Goal: Information Seeking & Learning: Learn about a topic

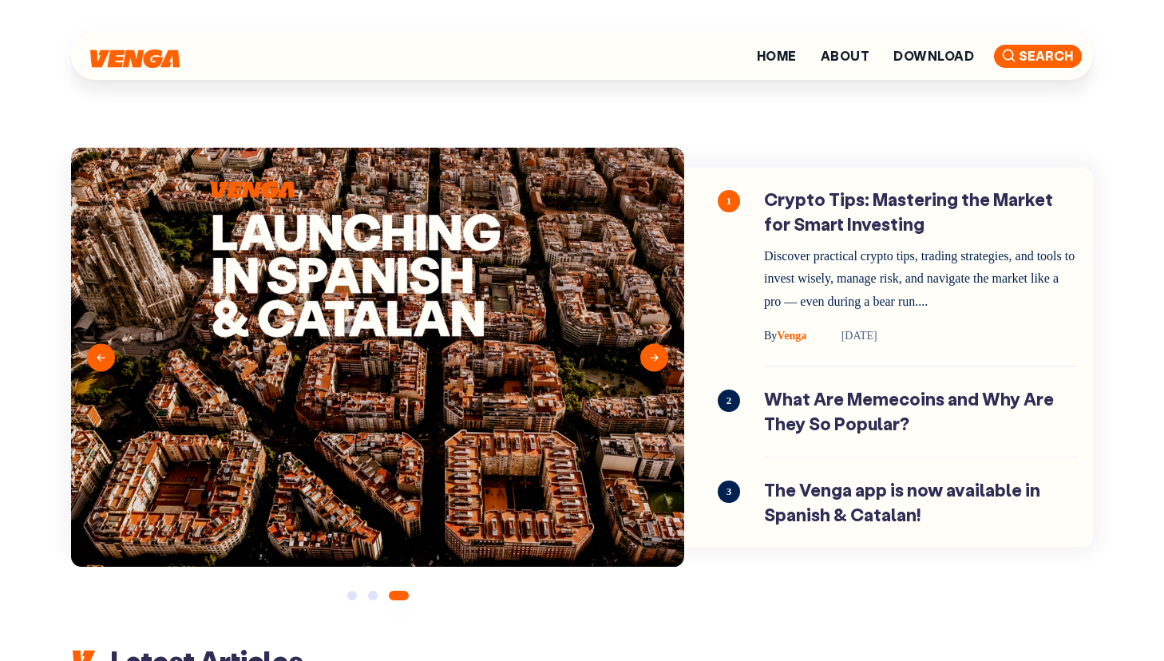
click at [1045, 46] on span "Search" at bounding box center [1038, 56] width 88 height 23
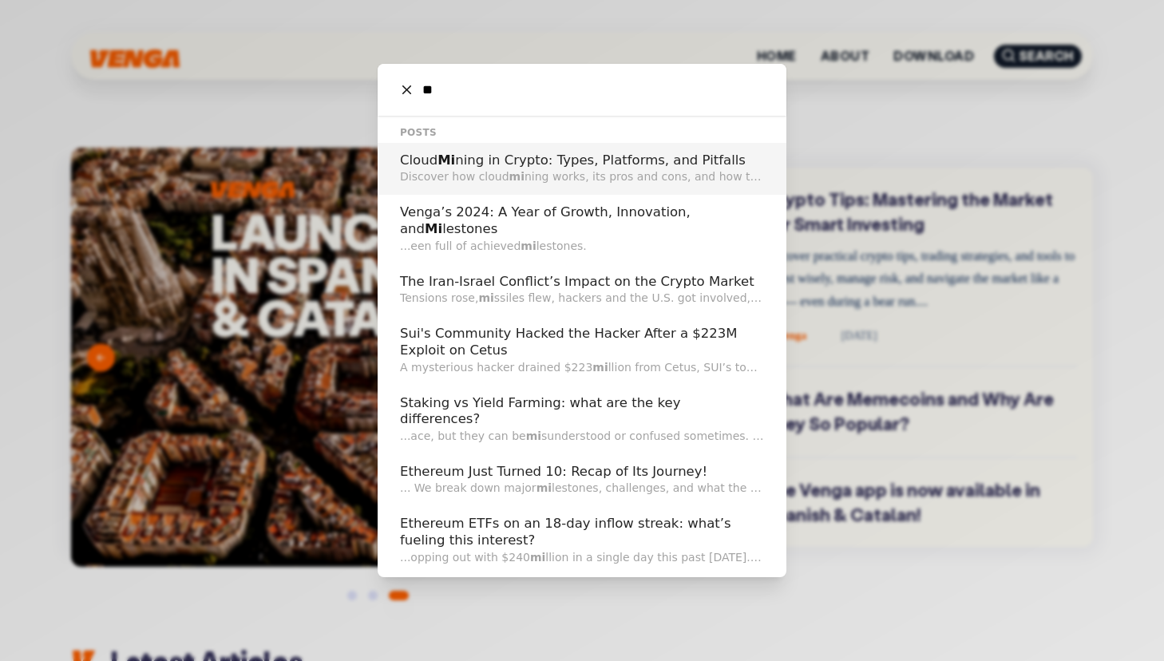
type input "*"
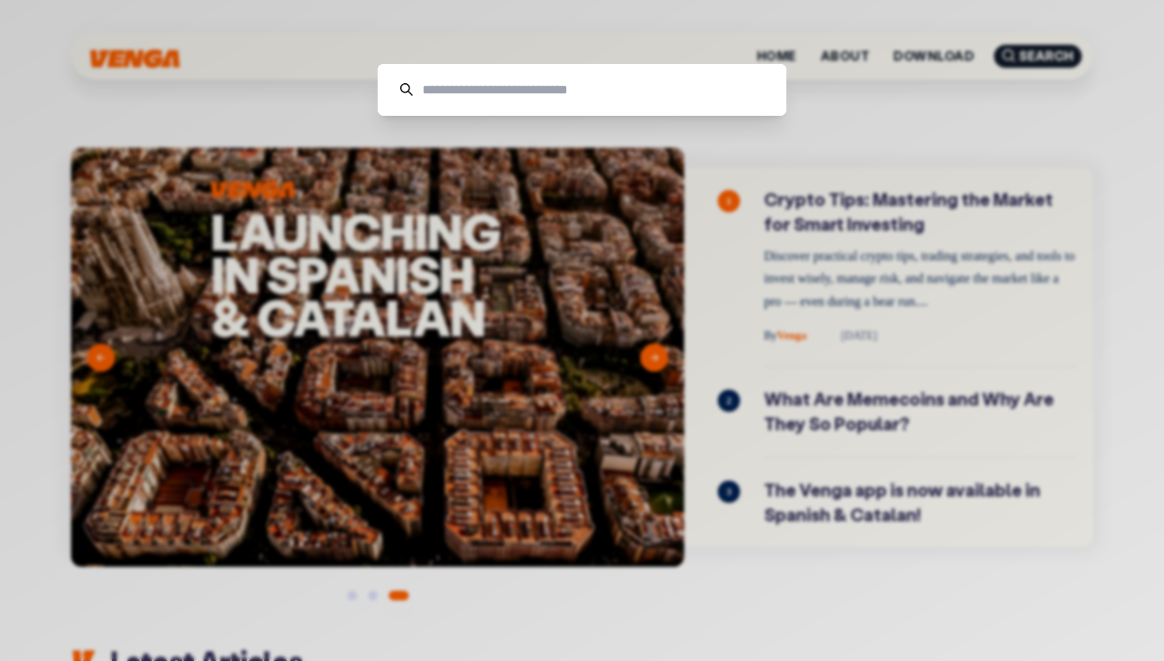
click at [772, 260] on div "Cancel" at bounding box center [582, 330] width 1164 height 661
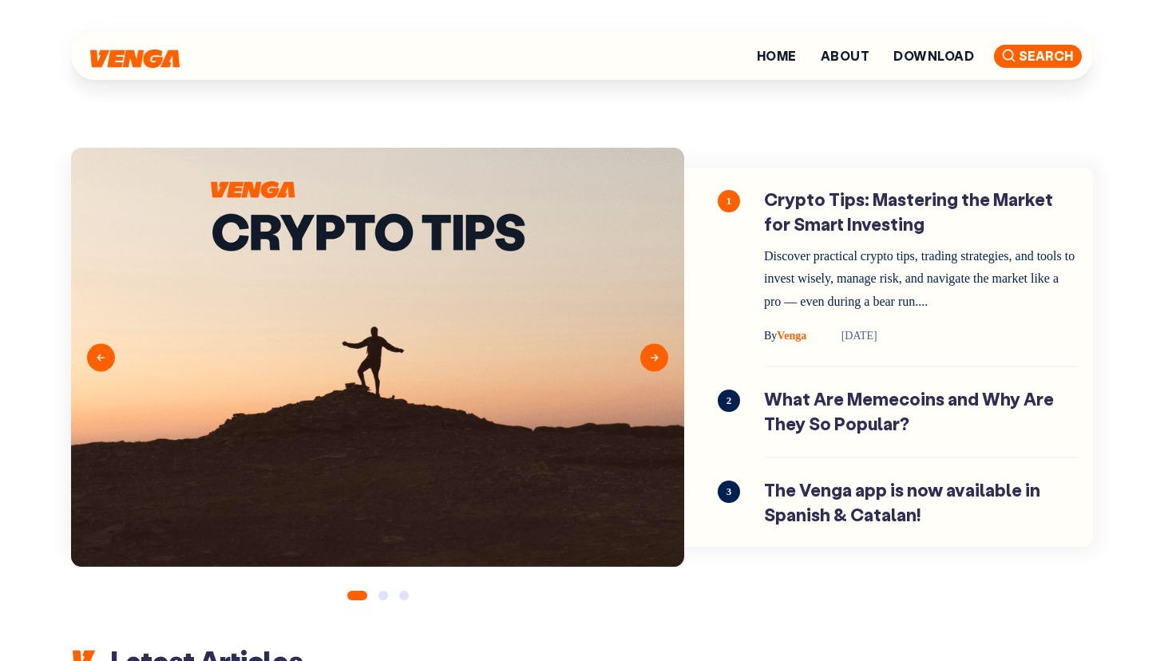
click at [1018, 57] on span "Search" at bounding box center [1038, 56] width 88 height 23
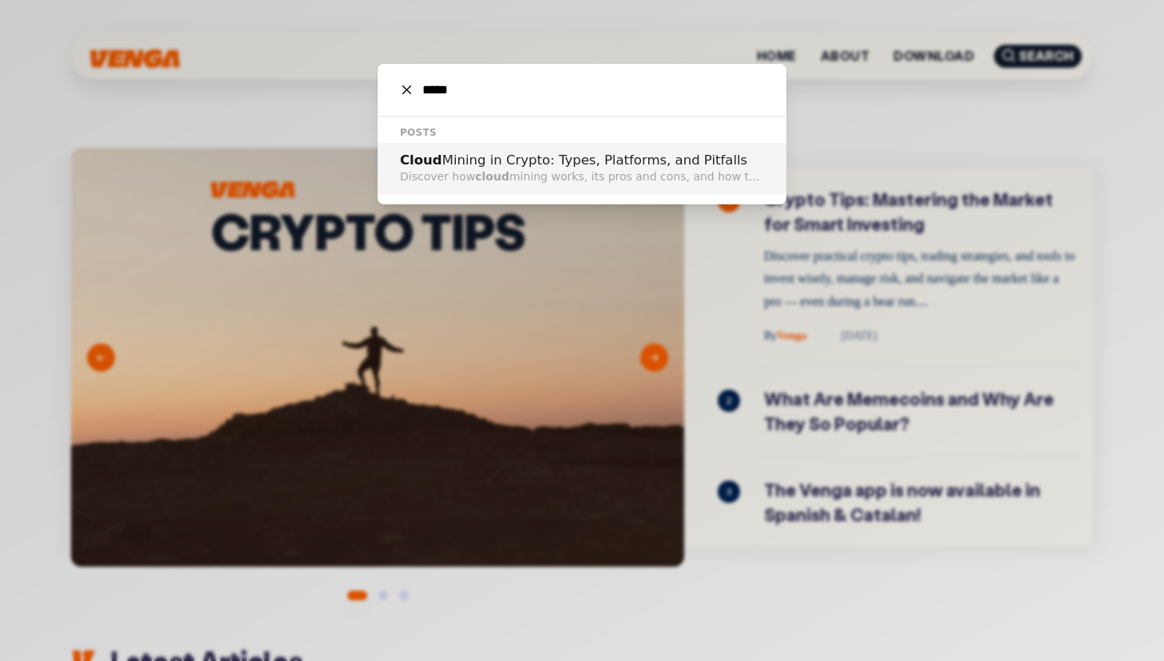
type input "*****"
click at [631, 174] on p "Discover how cloud mining works, its pros and cons, and how to choose a reliabl…" at bounding box center [582, 176] width 364 height 17
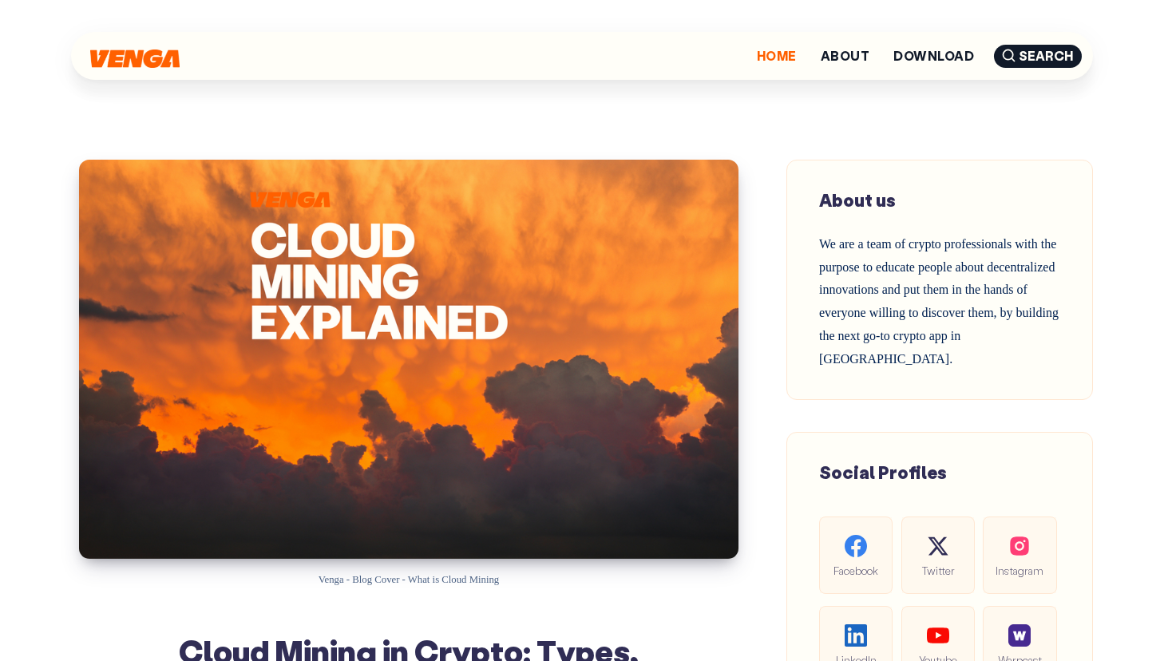
click at [772, 52] on link "Home" at bounding box center [777, 56] width 40 height 13
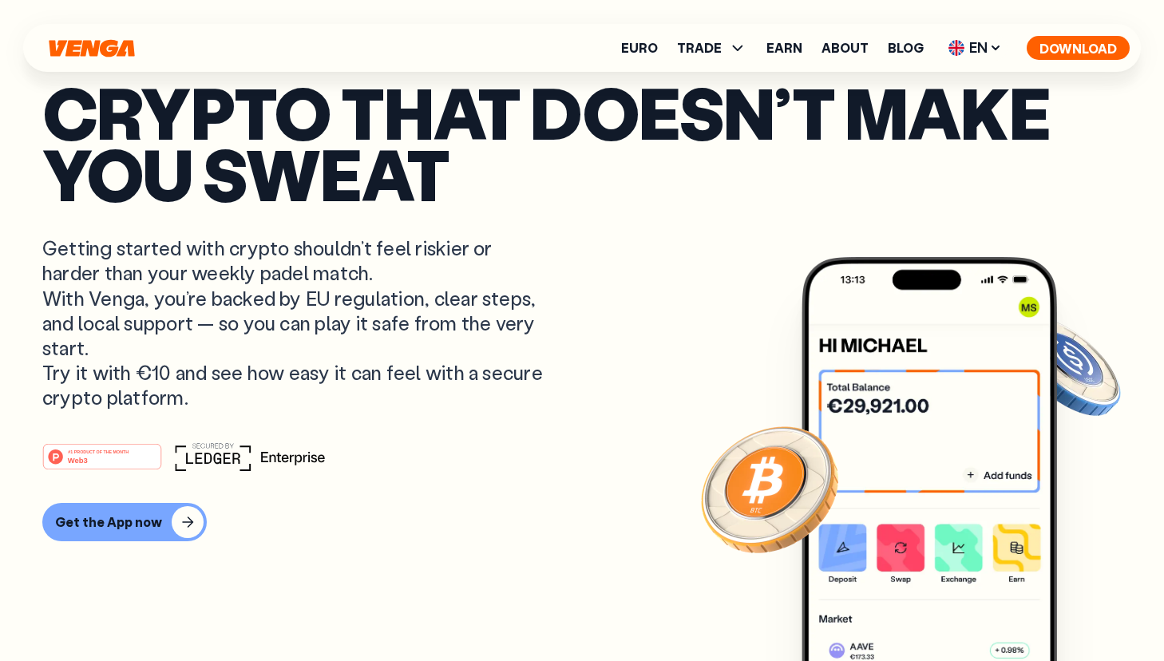
click at [1060, 54] on button "Download" at bounding box center [1078, 48] width 103 height 24
